Goal: Communication & Community: Answer question/provide support

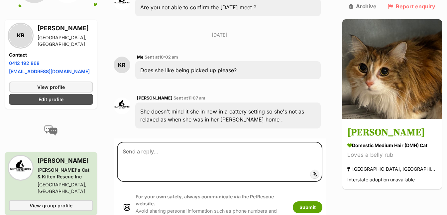
scroll to position [1463, 0]
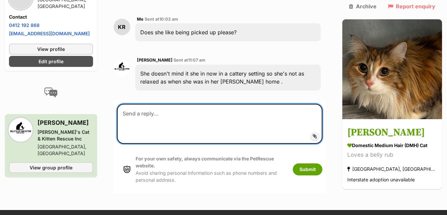
click at [158, 104] on textarea at bounding box center [219, 124] width 205 height 40
type textarea "great, thank you :) see you tmr"
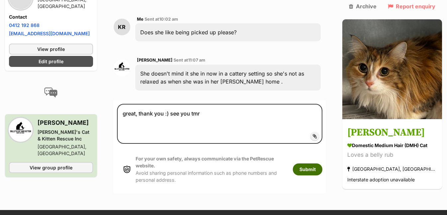
click at [315, 163] on button "Submit" at bounding box center [308, 169] width 30 height 12
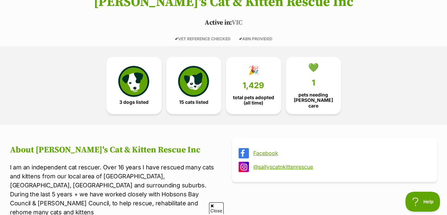
scroll to position [120, 0]
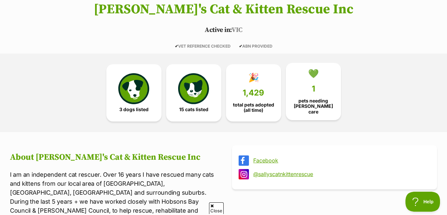
click at [311, 95] on link "💚 1 pets needing foster care" at bounding box center [313, 91] width 55 height 57
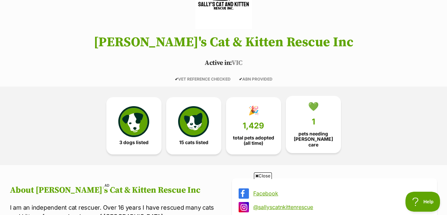
scroll to position [99, 0]
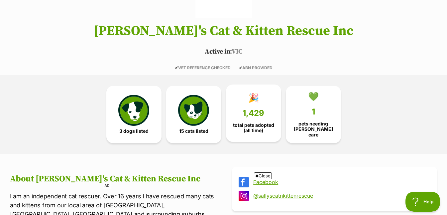
click at [264, 117] on link "🎉 1,429 total pets adopted (all time)" at bounding box center [253, 112] width 55 height 57
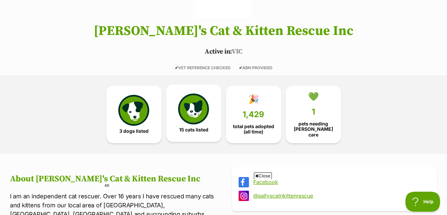
click at [206, 120] on img at bounding box center [193, 108] width 31 height 31
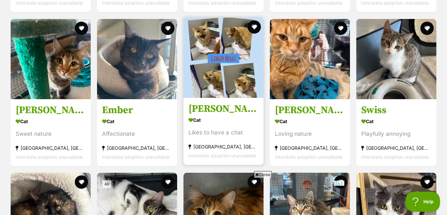
scroll to position [643, 0]
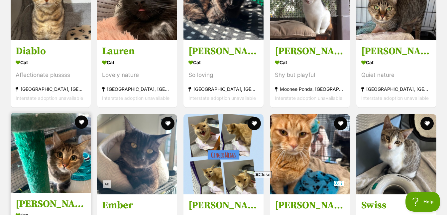
click at [60, 144] on img at bounding box center [51, 153] width 80 height 80
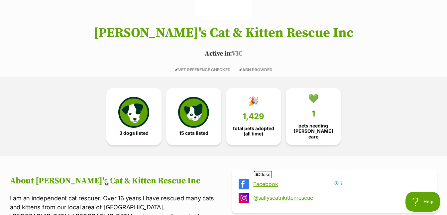
scroll to position [0, 0]
